Goal: Transaction & Acquisition: Purchase product/service

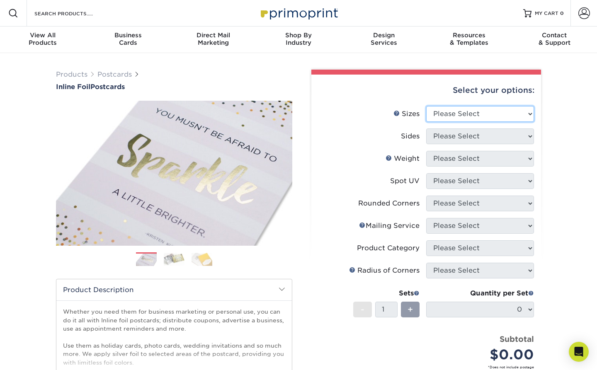
select select "5.00x7.00"
click option "5" x 7"" at bounding box center [0, 0] width 0 height 0
select select "a75ac2f1-9911-48d6-841d-245b5ac08f27"
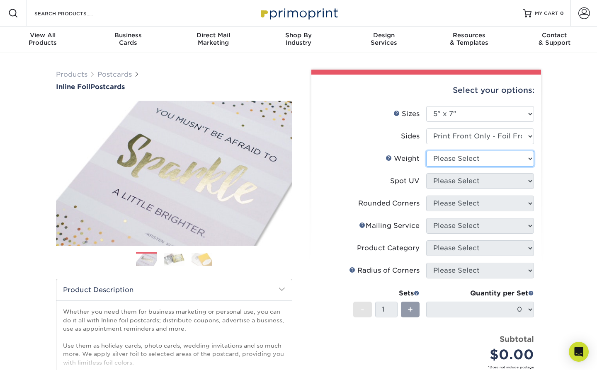
select select "16PT"
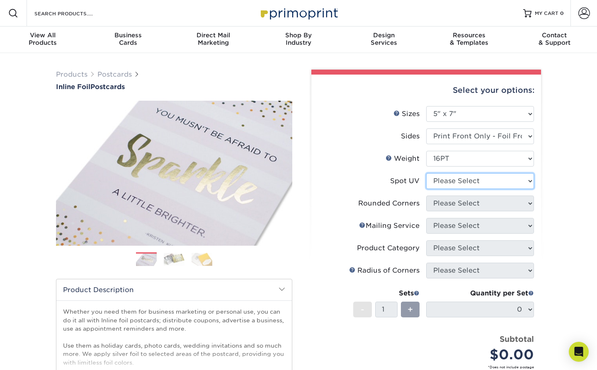
click option "Please Select" at bounding box center [0, 0] width 0 height 0
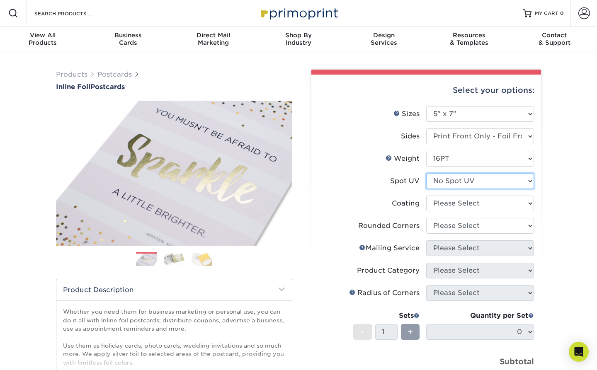
select select "1"
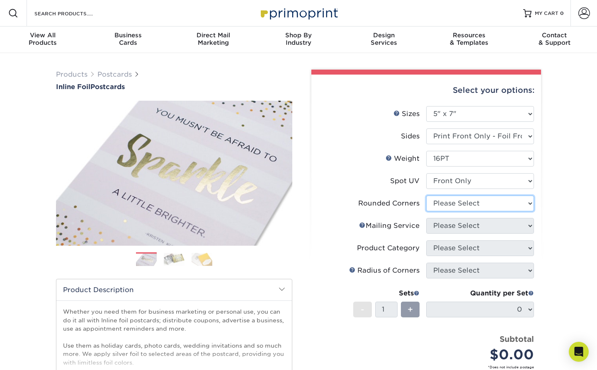
select select "7672df9e-0e0a-464d-8e1f-920c575e4da3"
click option "Yes - Round 4 Corners" at bounding box center [0, 0] width 0 height 0
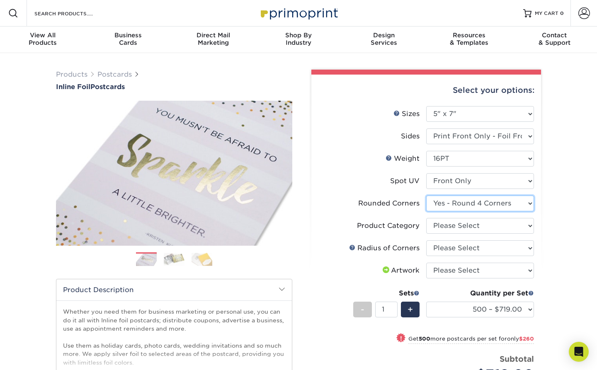
scroll to position [7, 0]
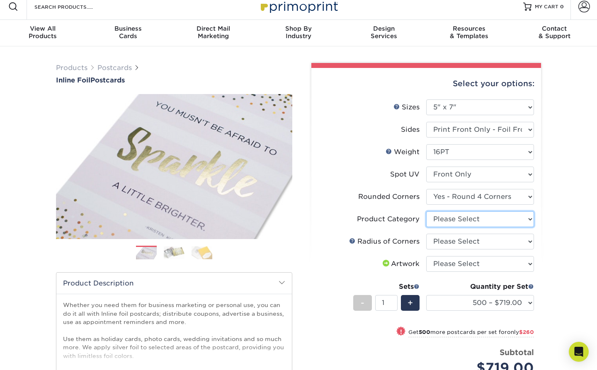
select select "9b7272e0-d6c8-4c3c-8e97-d3a1bcdab858"
click option "Postcards" at bounding box center [0, 0] width 0 height 0
select select "589680c7-ee9a-431b-9d12-d7aeb1386a97"
click option "Rounded 1/8"" at bounding box center [0, 0] width 0 height 0
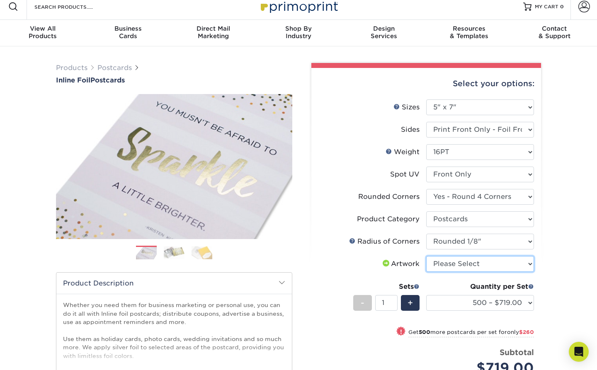
select select "upload"
click option "I will upload files" at bounding box center [0, 0] width 0 height 0
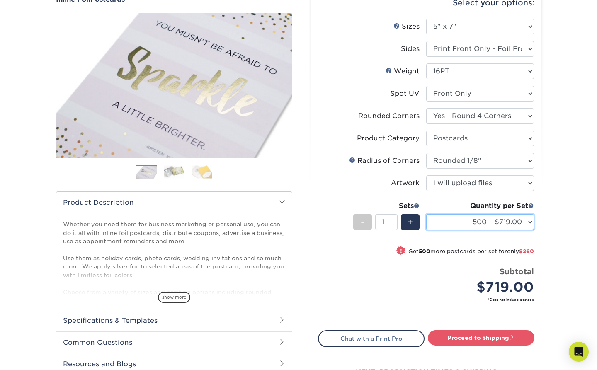
scroll to position [88, 0]
